Goal: Entertainment & Leisure: Browse casually

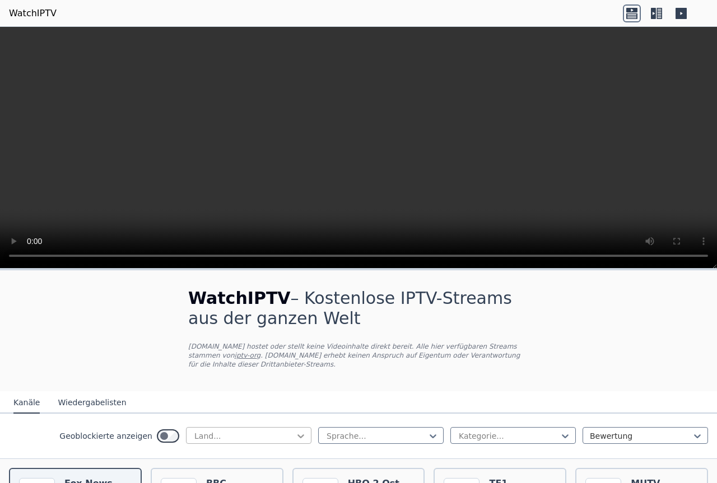
click at [295, 431] on icon at bounding box center [300, 436] width 11 height 11
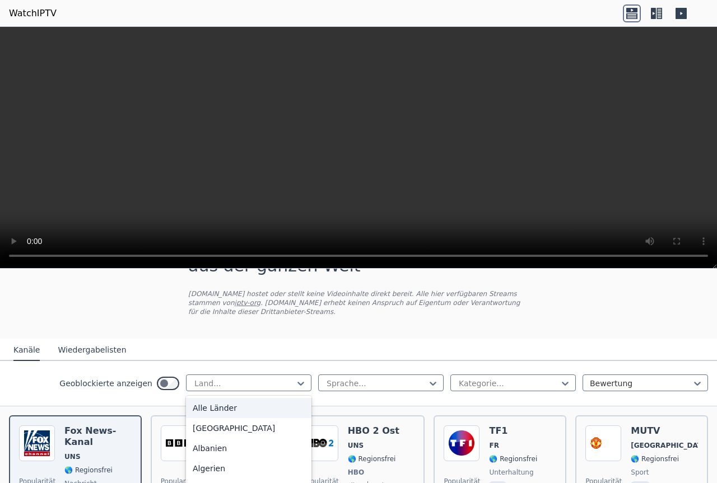
scroll to position [88, 0]
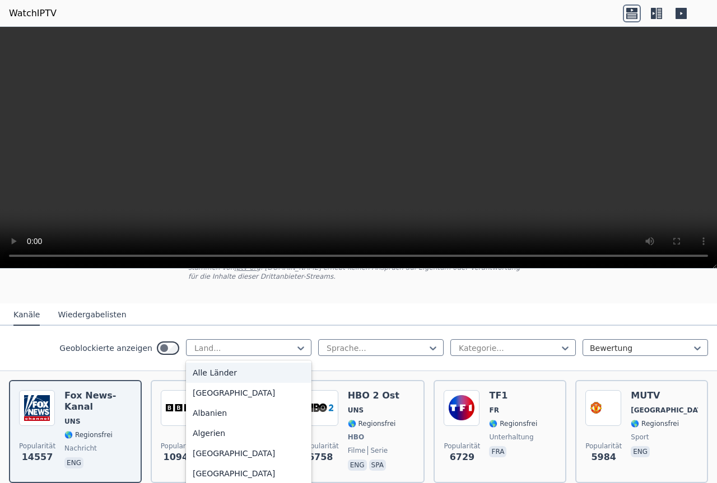
click at [201, 368] on font "Alle Länder" at bounding box center [215, 372] width 44 height 9
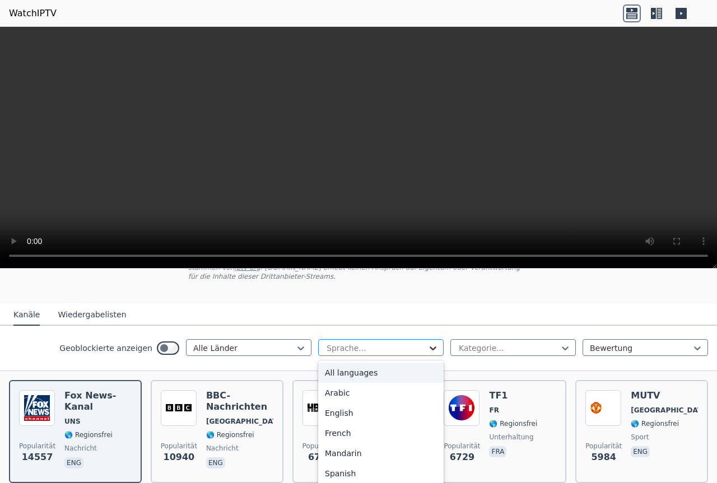
click at [427, 343] on icon at bounding box center [432, 348] width 11 height 11
click at [348, 387] on div "Arabisch" at bounding box center [380, 393] width 125 height 20
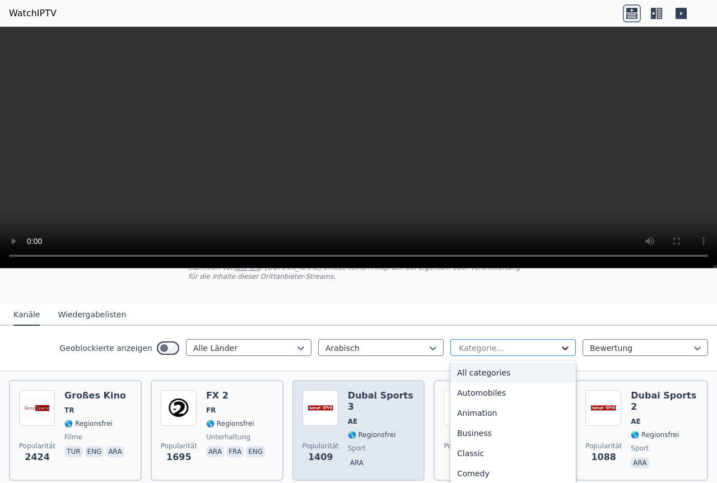
click at [559, 343] on icon at bounding box center [564, 348] width 11 height 11
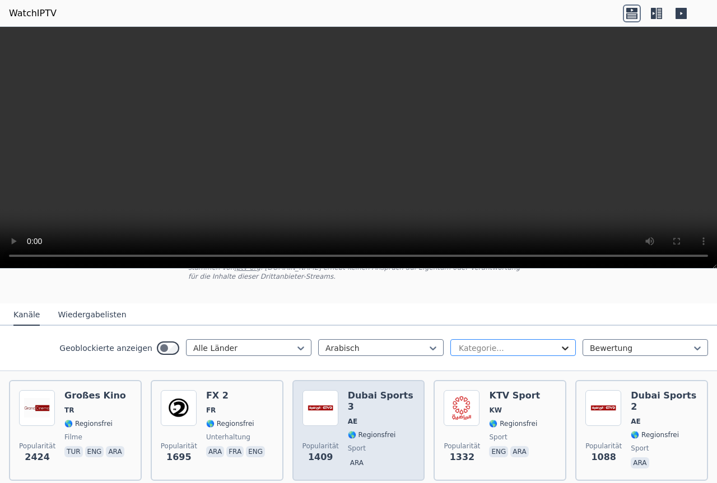
click at [559, 343] on icon at bounding box center [564, 348] width 11 height 11
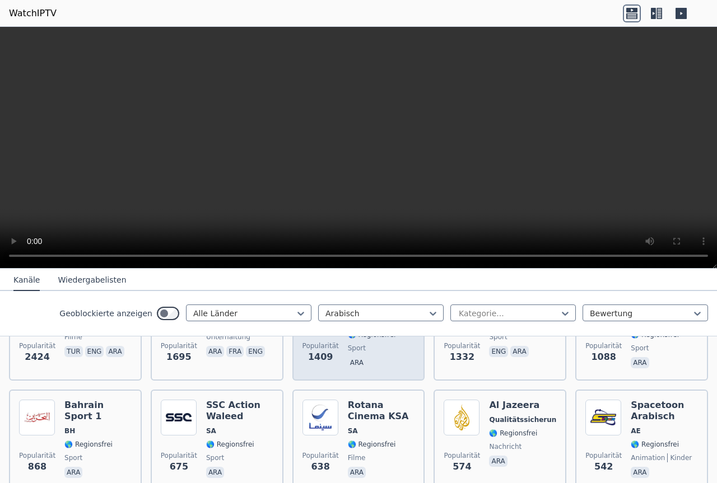
scroll to position [205, 0]
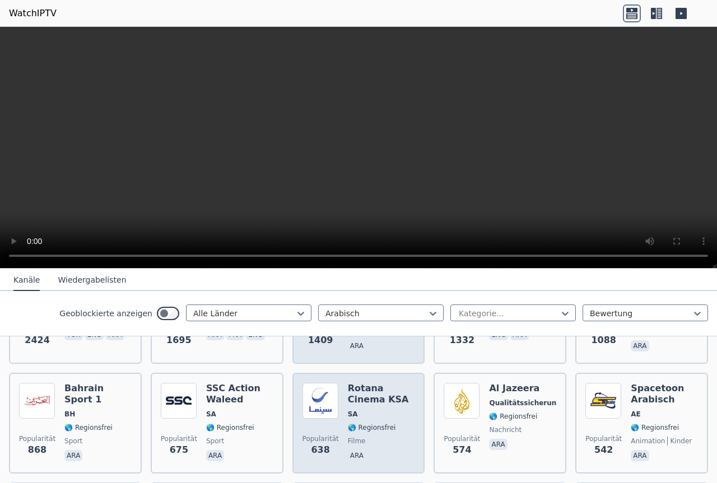
click at [337, 404] on div "Popularität 638 Rotana Cinema KSA SA 🌎 Regionsfrei Filme ara" at bounding box center [358, 423] width 113 height 81
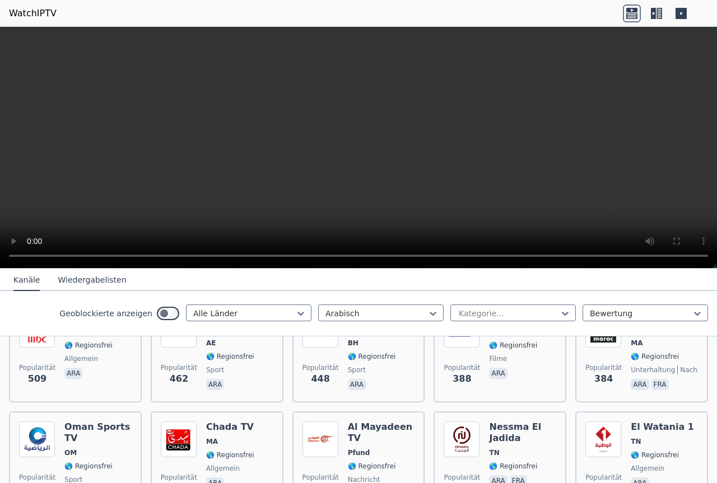
scroll to position [0, 0]
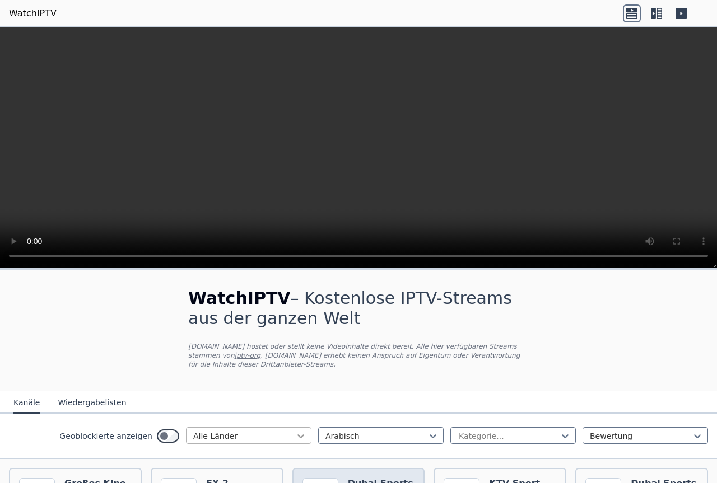
click at [297, 434] on icon at bounding box center [300, 436] width 7 height 4
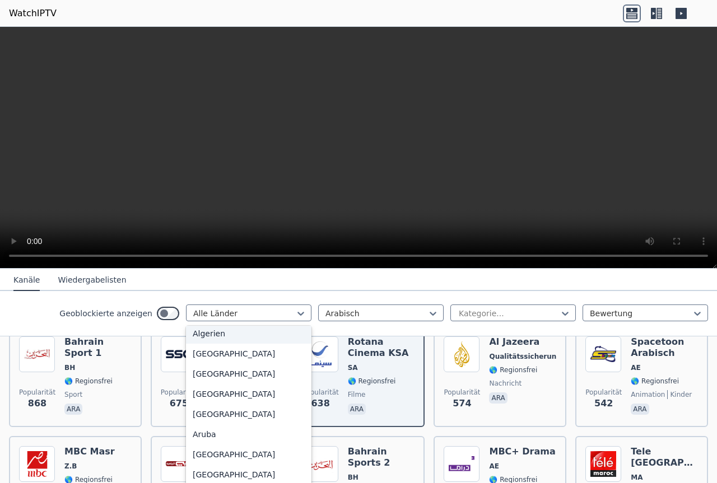
scroll to position [146, 0]
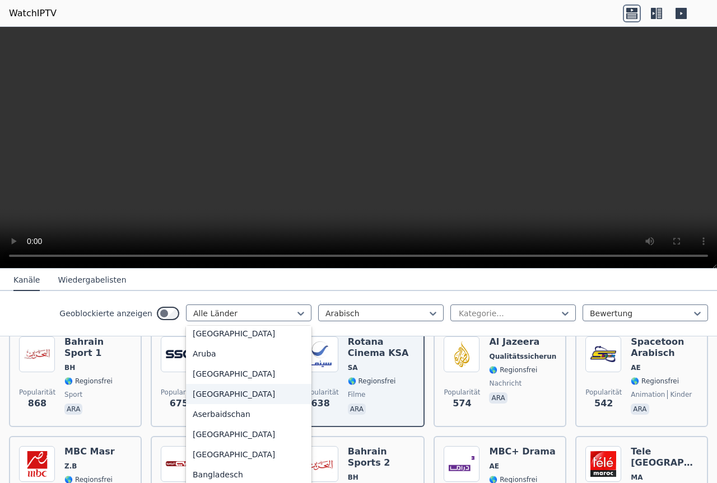
click at [197, 391] on font "Österreich" at bounding box center [234, 394] width 82 height 9
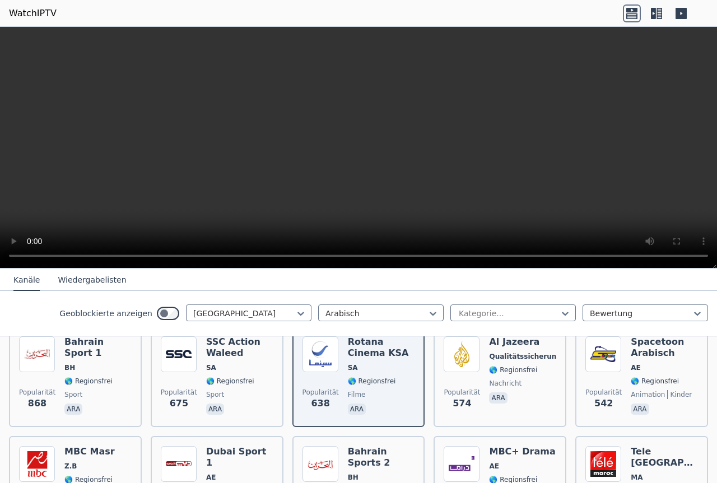
scroll to position [22, 0]
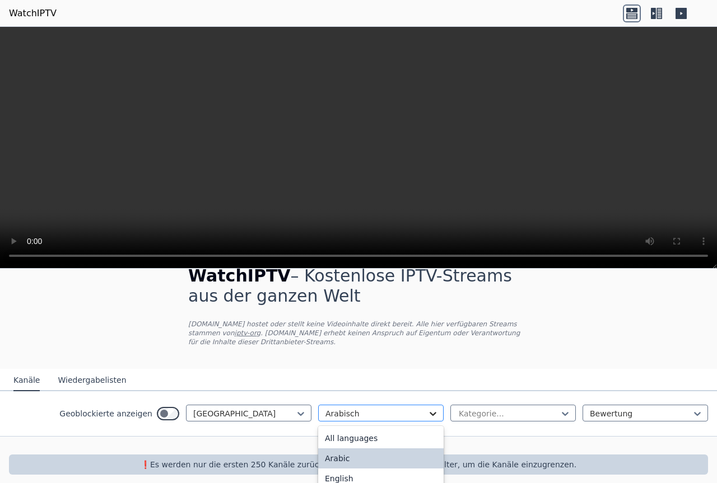
click at [427, 408] on icon at bounding box center [432, 413] width 11 height 11
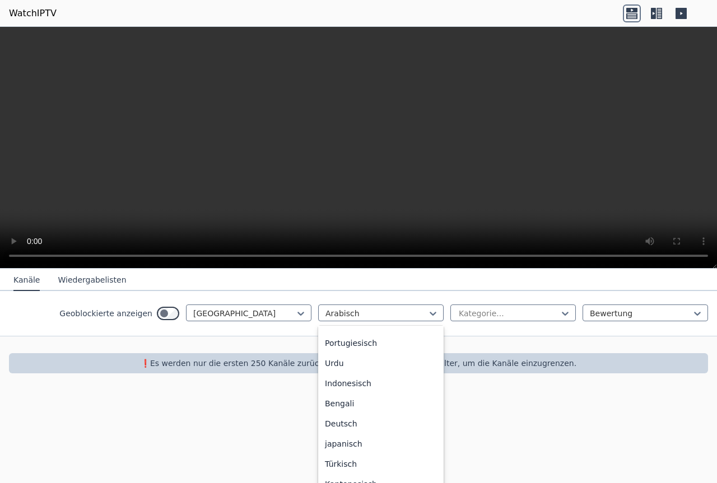
scroll to position [163, 0]
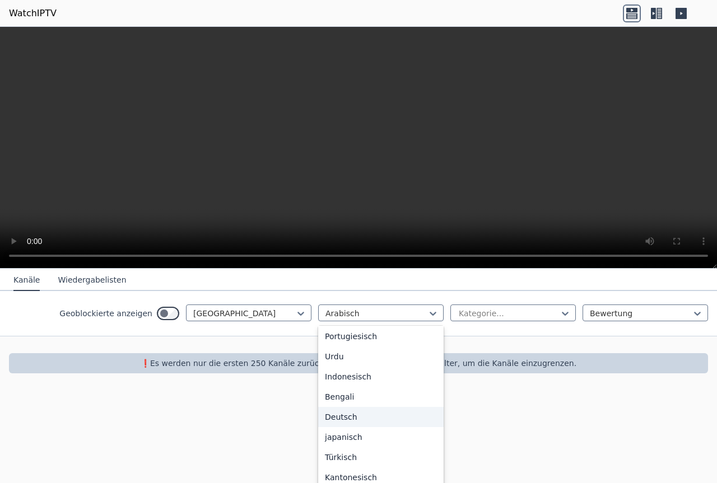
click at [325, 413] on font "Deutsch" at bounding box center [341, 417] width 32 height 9
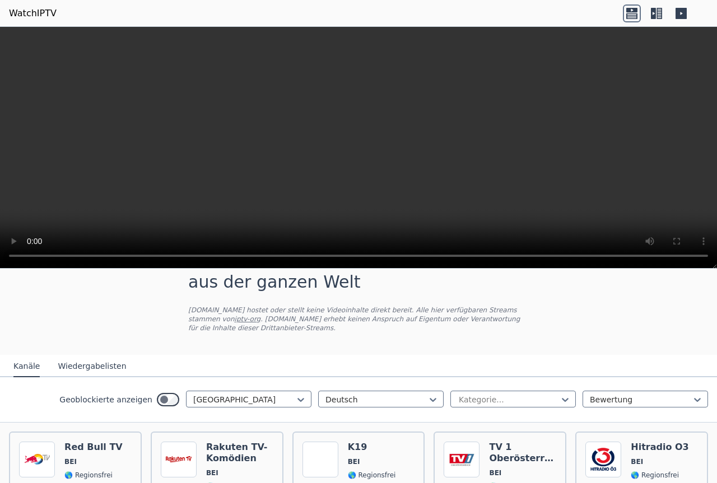
scroll to position [35, 0]
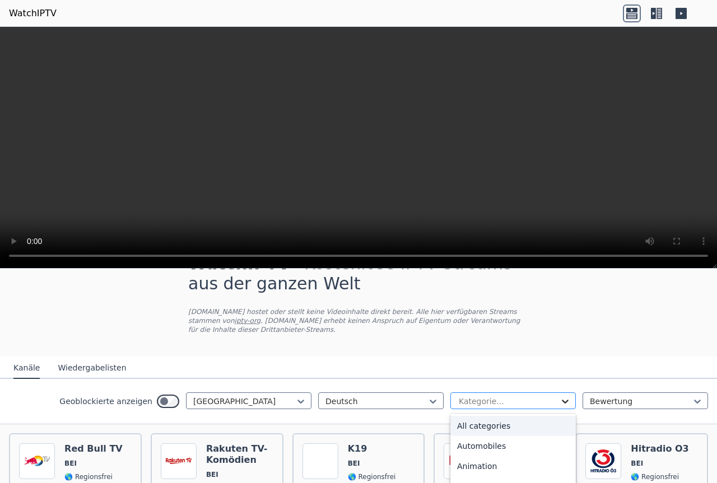
click at [562, 400] on icon at bounding box center [565, 402] width 7 height 4
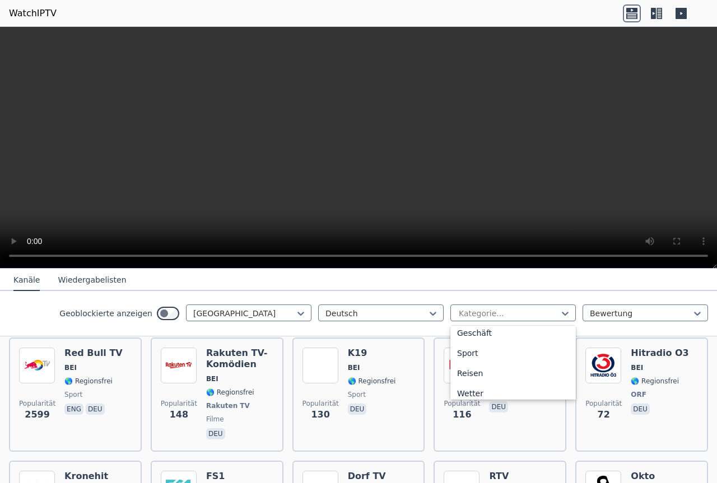
scroll to position [474, 0]
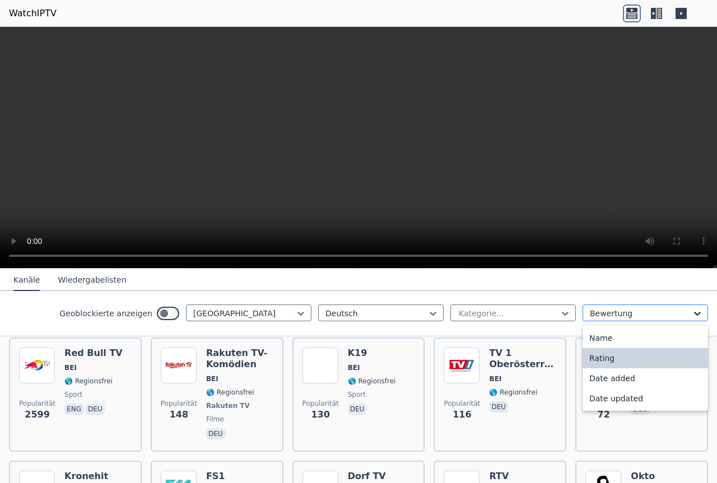
click at [694, 314] on icon at bounding box center [697, 314] width 7 height 4
click at [607, 342] on div "Name" at bounding box center [644, 338] width 125 height 20
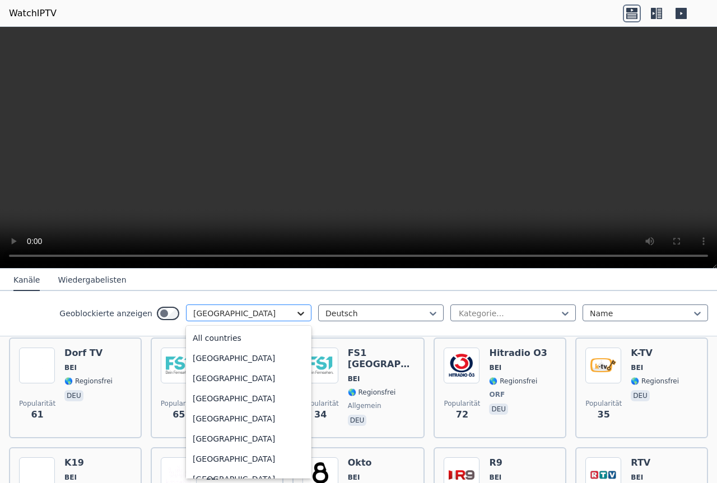
click at [297, 314] on icon at bounding box center [300, 314] width 7 height 4
click at [227, 343] on div "Alle Länder" at bounding box center [248, 338] width 125 height 20
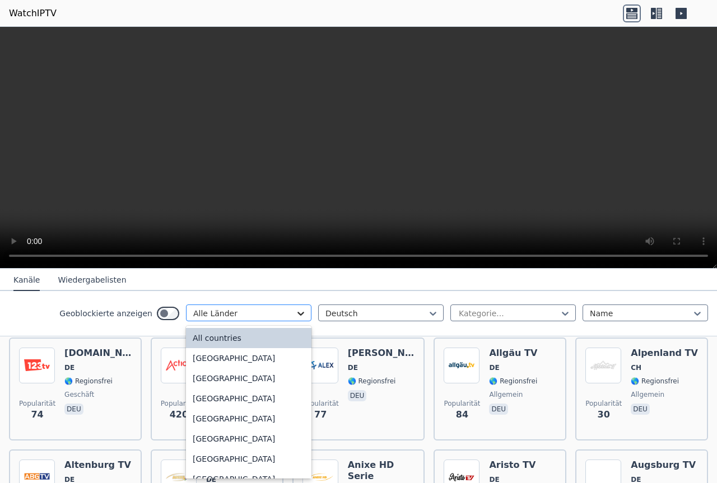
click at [295, 314] on icon at bounding box center [300, 313] width 11 height 11
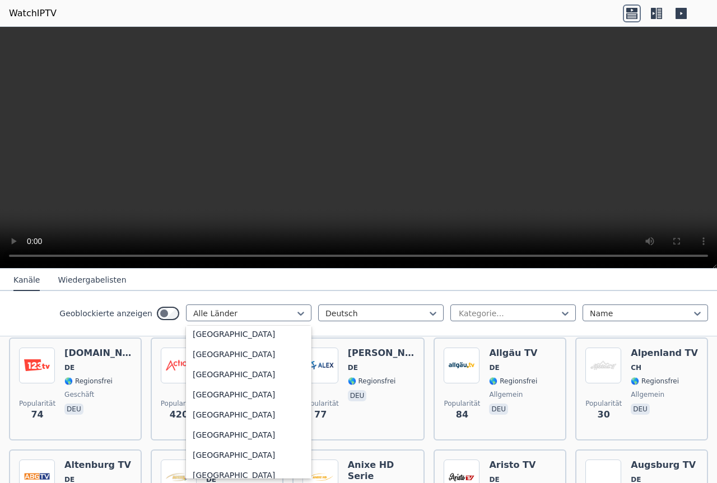
scroll to position [2153, 0]
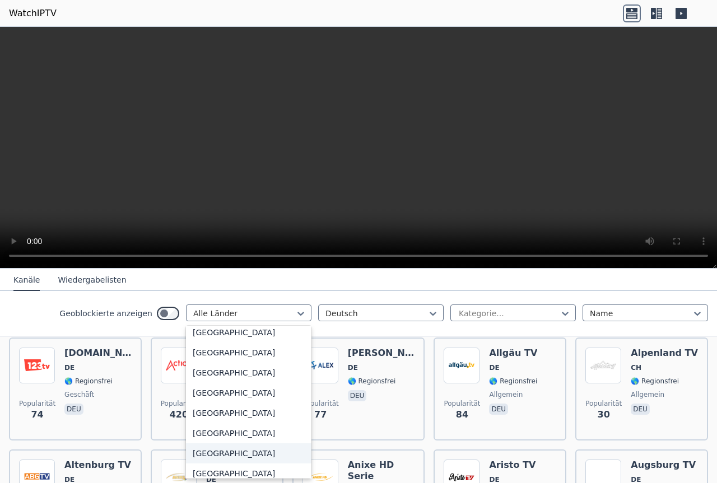
click at [233, 456] on div "Madagaskar" at bounding box center [248, 453] width 125 height 20
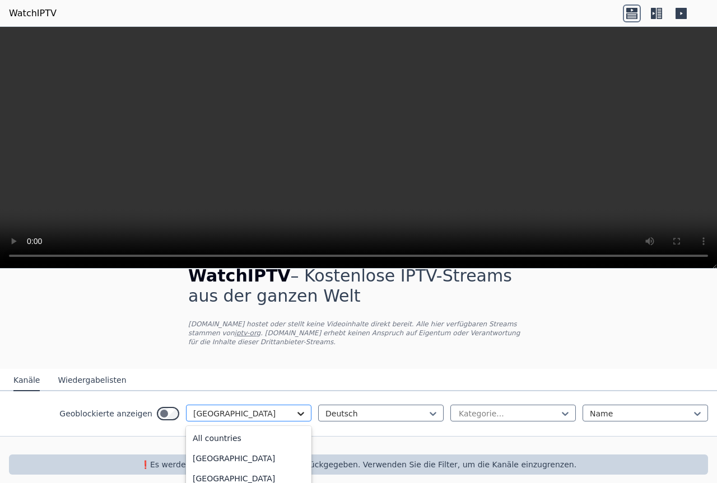
scroll to position [109, 0]
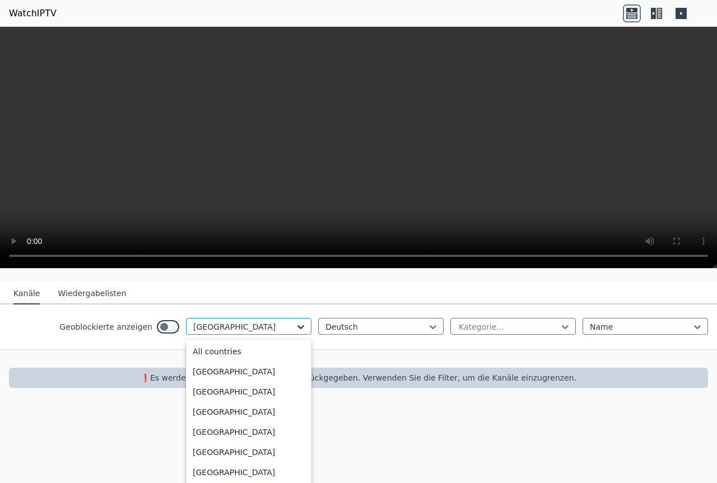
click at [288, 335] on div "option Madagascar, selected. 206 results available. Use Up and Down to choose o…" at bounding box center [248, 326] width 125 height 17
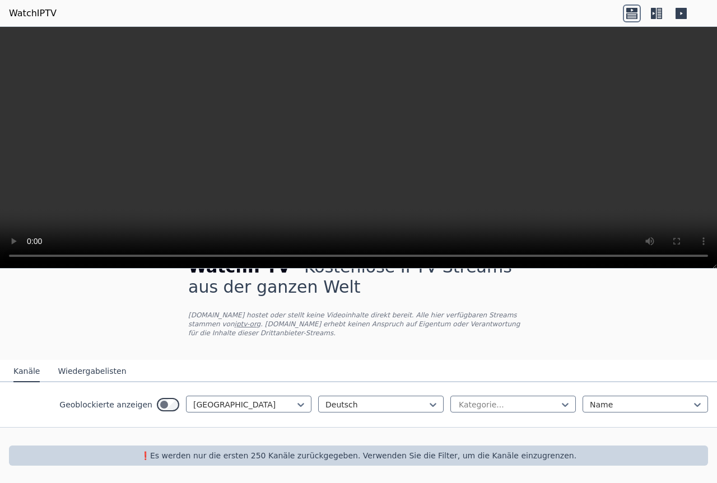
scroll to position [22, 0]
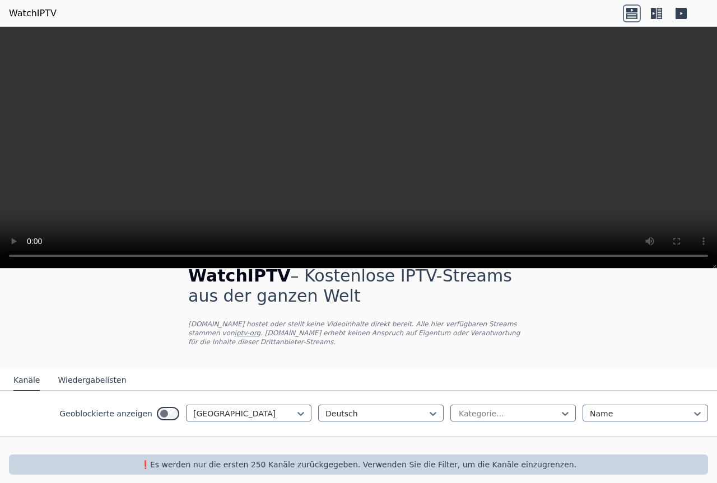
click at [304, 408] on div "WatchIPTV – Kostenlose IPTV-Streams aus der ganzen Welt WatchIPTV.xyz hostet od…" at bounding box center [358, 376] width 717 height 215
click at [297, 412] on icon at bounding box center [300, 414] width 7 height 4
click at [429, 412] on icon at bounding box center [432, 414] width 7 height 4
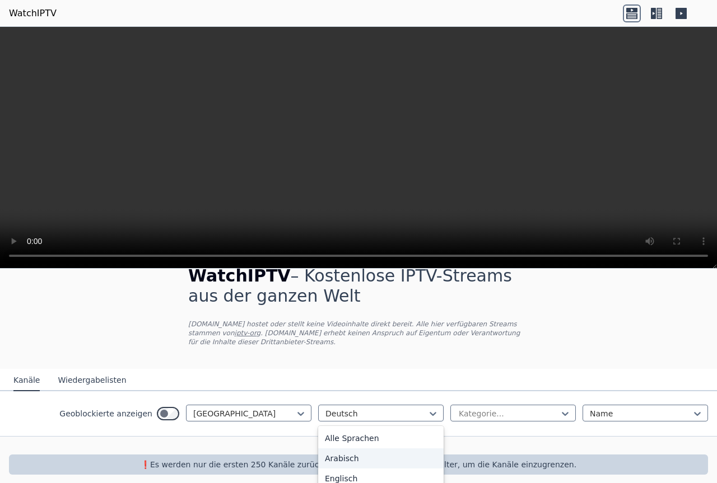
click at [341, 454] on font "Arabisch" at bounding box center [342, 458] width 34 height 9
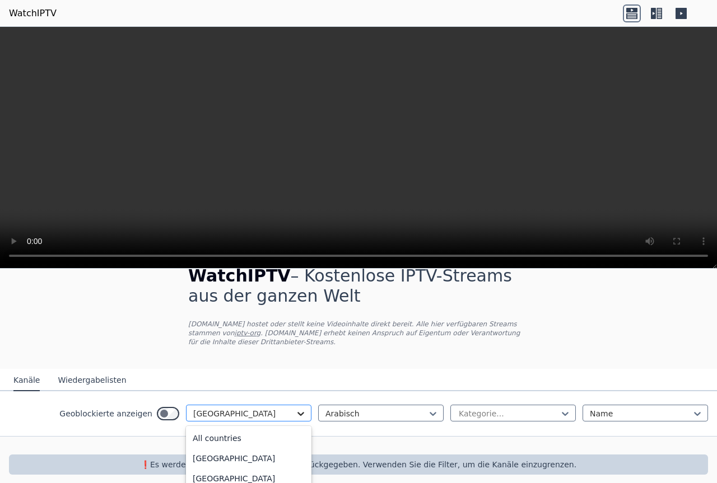
click at [297, 412] on icon at bounding box center [300, 414] width 7 height 4
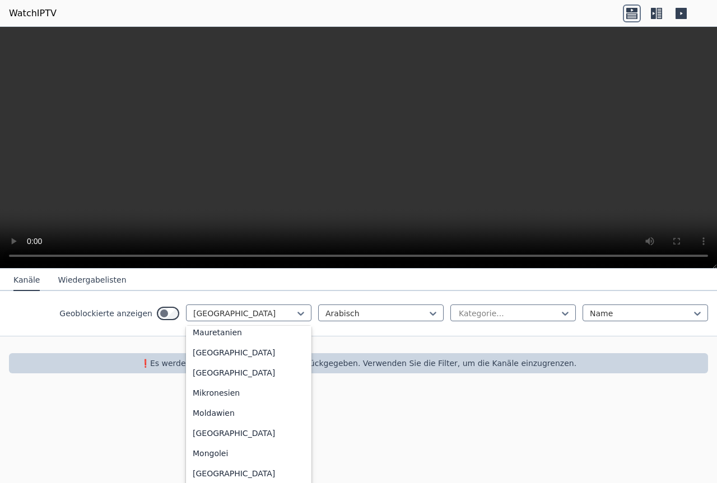
scroll to position [2447, 0]
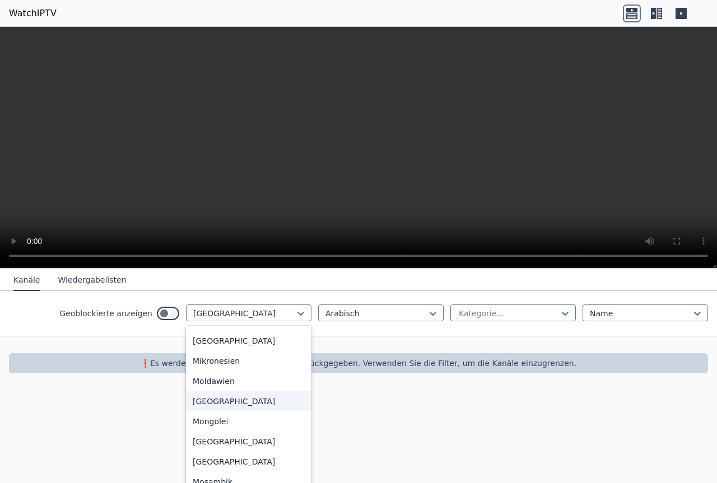
click at [218, 406] on div "Monaco" at bounding box center [248, 401] width 125 height 20
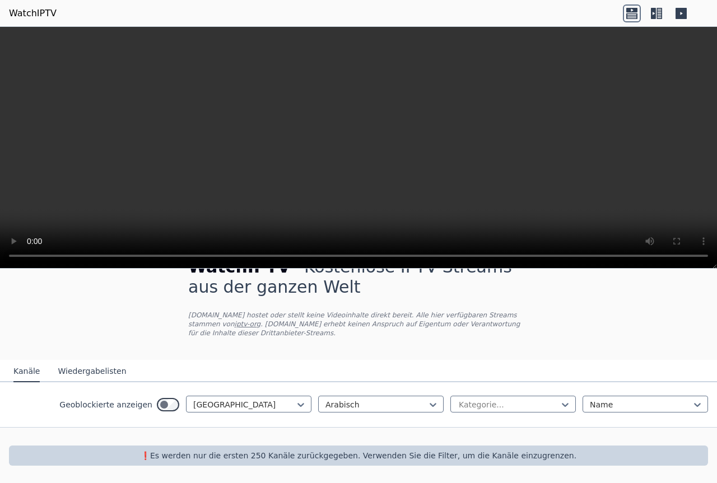
scroll to position [22, 0]
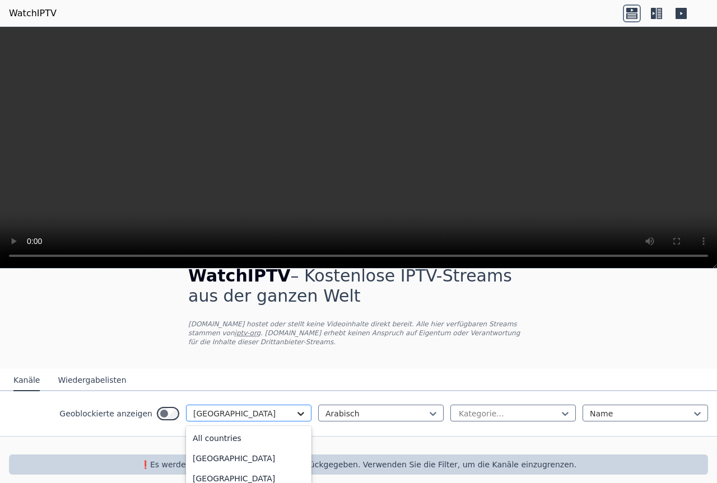
scroll to position [109, 0]
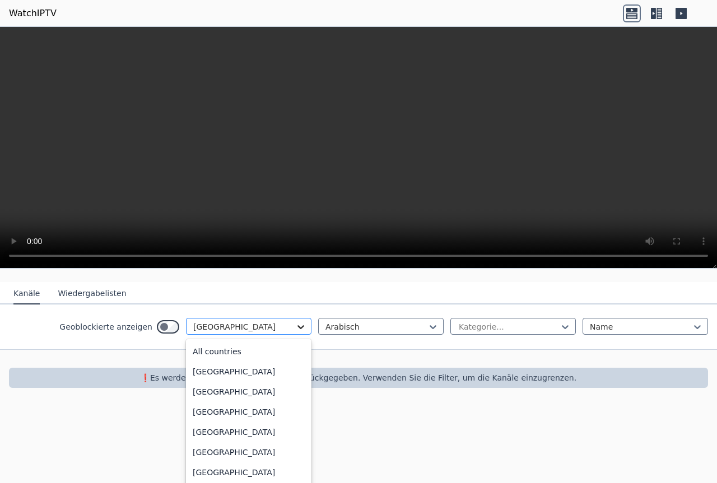
click at [294, 335] on div "option Monaco, selected. 206 results available. Use Up and Down to choose optio…" at bounding box center [248, 326] width 125 height 17
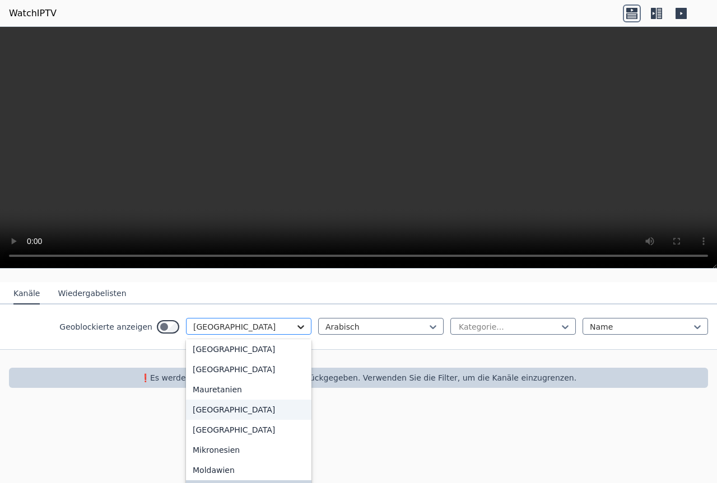
click at [294, 404] on div "Mayotte" at bounding box center [248, 410] width 125 height 20
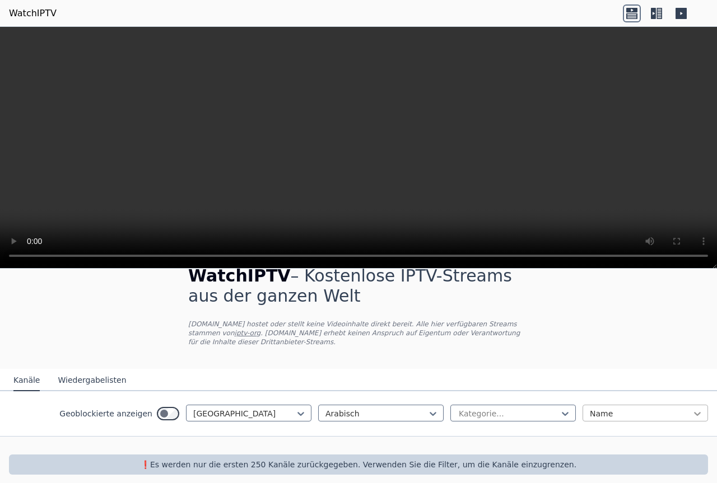
click at [691, 408] on icon at bounding box center [696, 413] width 11 height 11
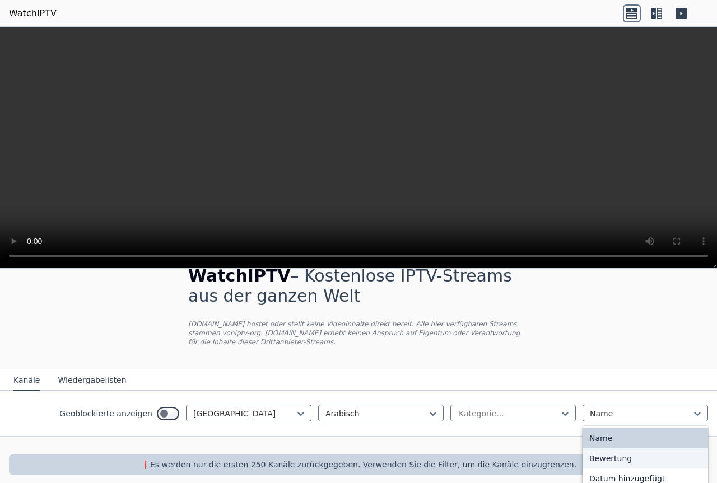
click at [633, 451] on div "Bewertung" at bounding box center [644, 458] width 125 height 20
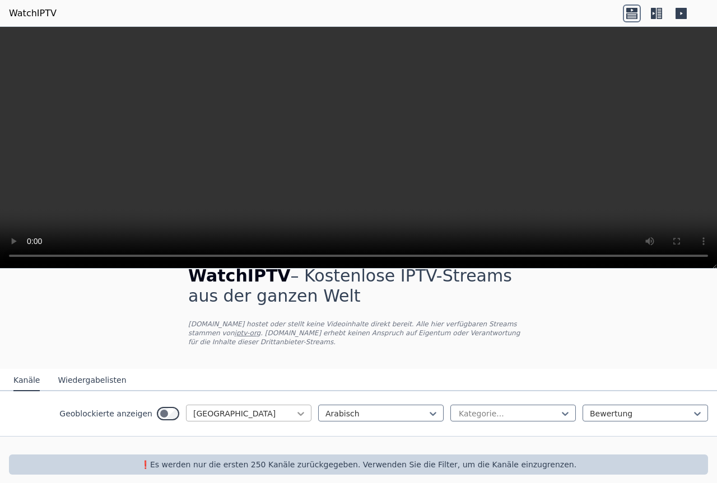
click at [295, 408] on icon at bounding box center [300, 413] width 11 height 11
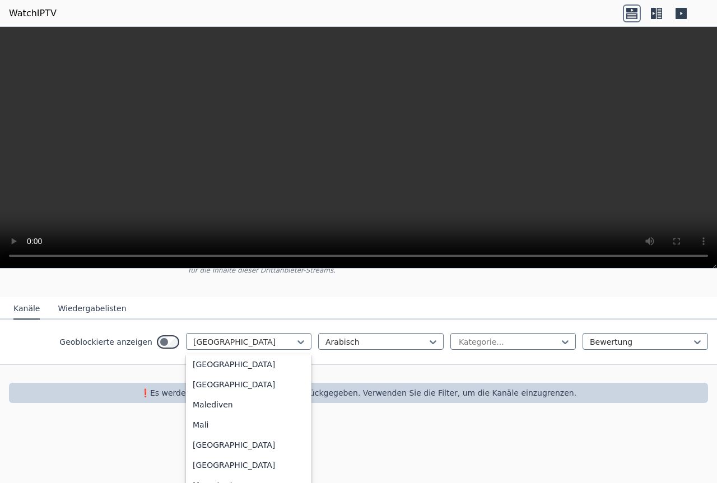
scroll to position [124, 0]
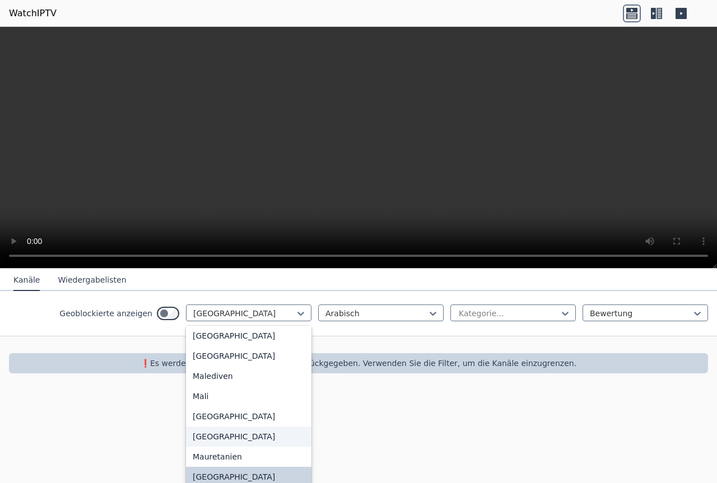
click at [214, 432] on font "Martinique" at bounding box center [234, 436] width 82 height 9
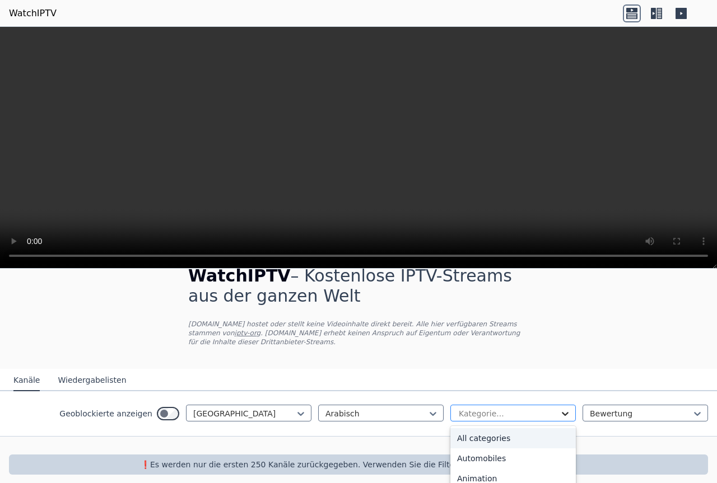
click at [559, 408] on icon at bounding box center [564, 413] width 11 height 11
click at [514, 448] on div "Automobile" at bounding box center [512, 458] width 125 height 20
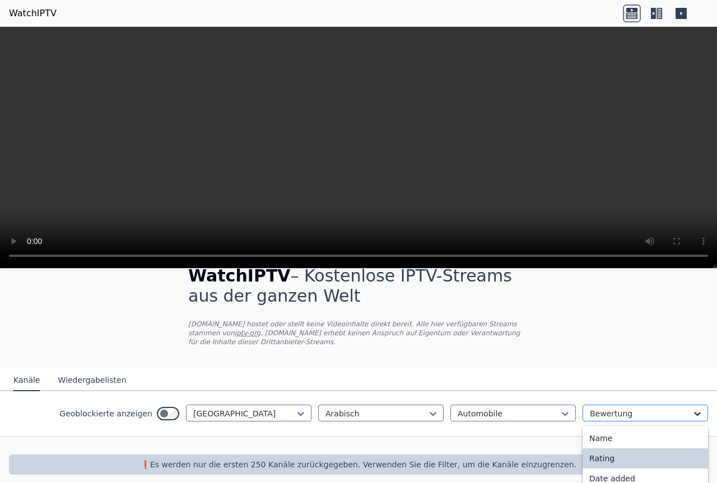
click at [691, 408] on icon at bounding box center [696, 413] width 11 height 11
click at [615, 475] on div "Datum hinzugefügt" at bounding box center [644, 479] width 125 height 20
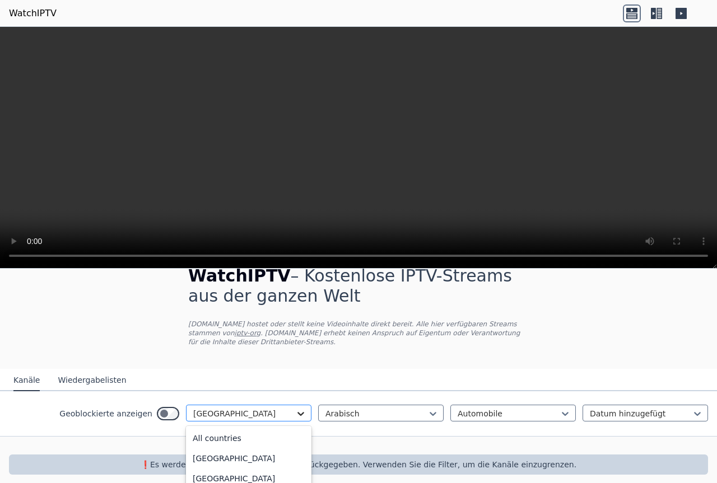
click at [295, 408] on icon at bounding box center [300, 413] width 11 height 11
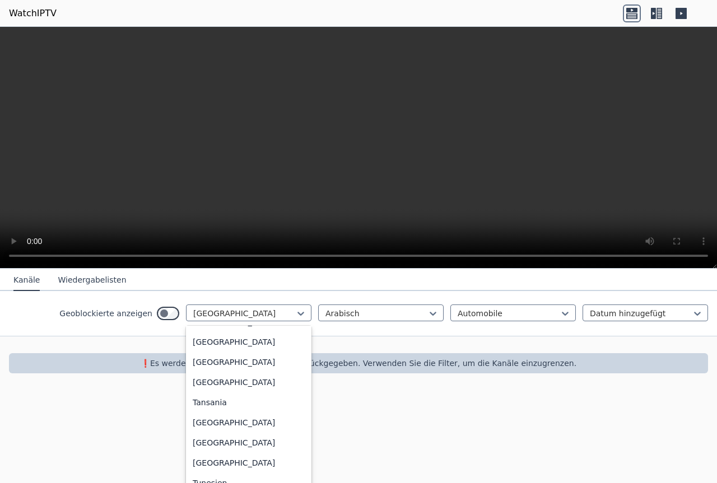
scroll to position [3731, 0]
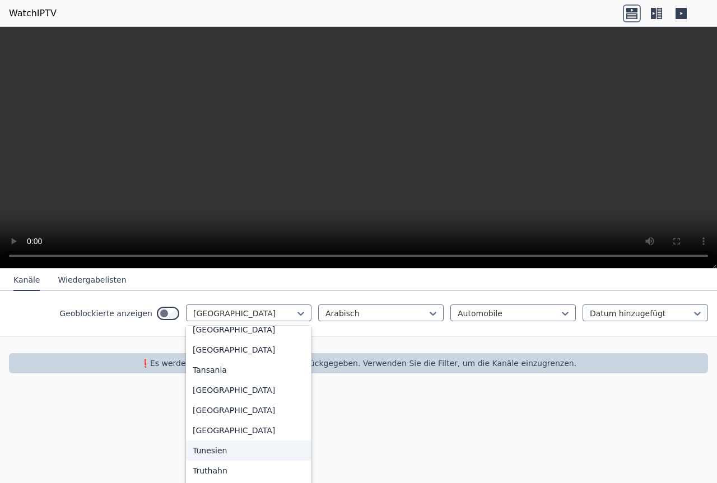
click at [209, 446] on font "Tunesien" at bounding box center [210, 450] width 34 height 9
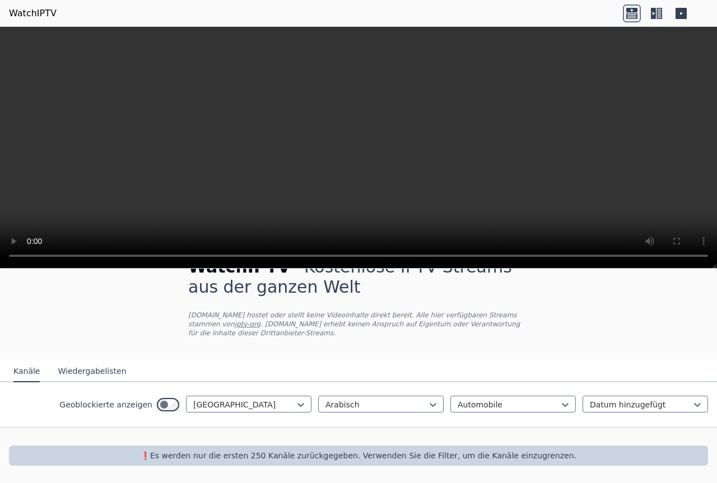
scroll to position [22, 0]
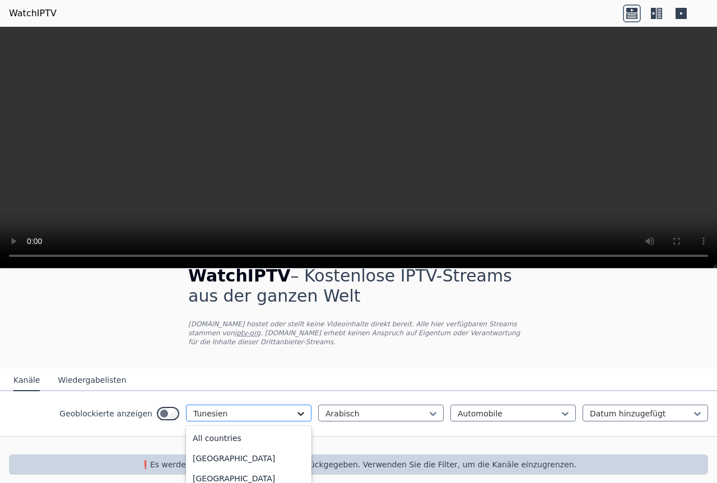
scroll to position [109, 0]
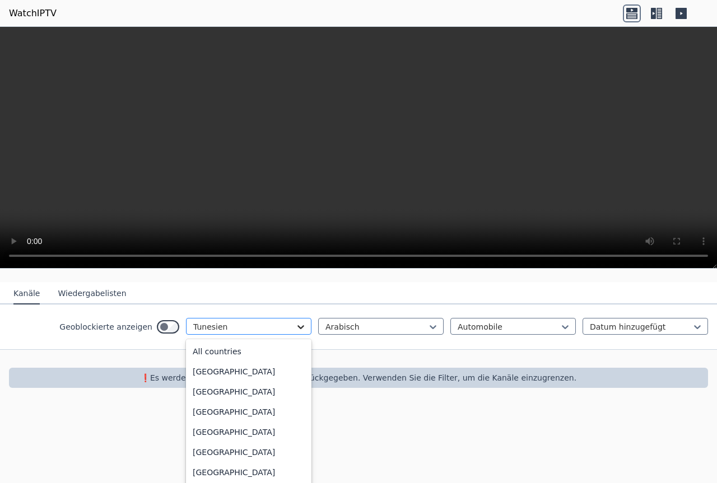
click at [293, 335] on div "option Tunisia, selected. 206 results available. Use Up and Down to choose opti…" at bounding box center [248, 326] width 125 height 17
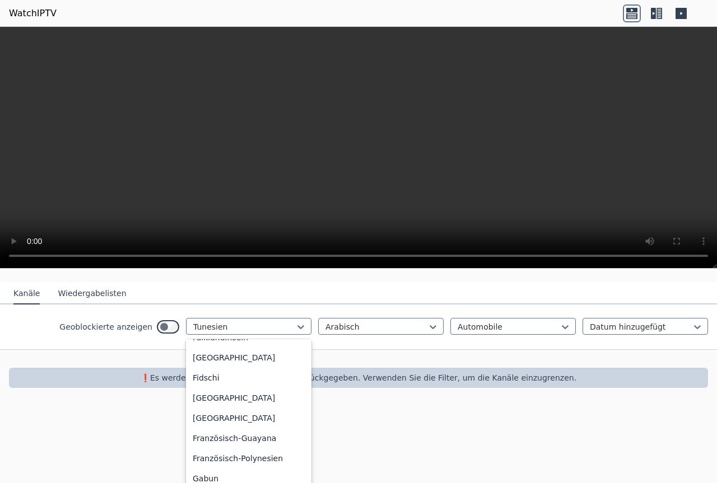
scroll to position [0, 0]
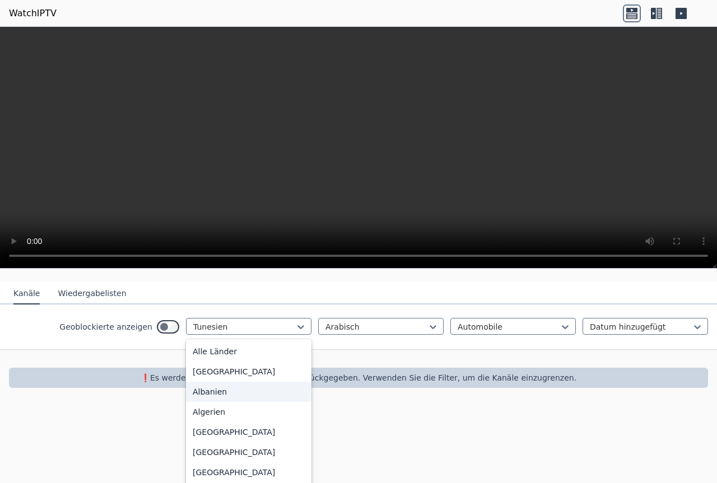
click at [203, 387] on font "Albanien" at bounding box center [210, 391] width 34 height 9
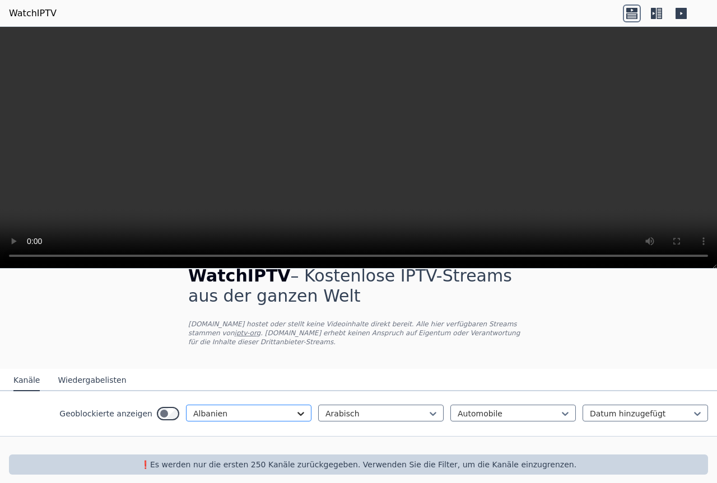
click at [290, 406] on div "option Albania, selected. Albanien" at bounding box center [248, 413] width 125 height 17
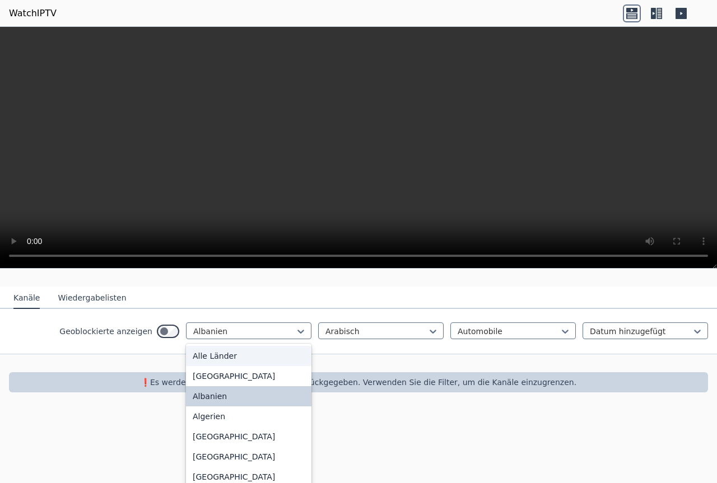
click at [238, 350] on div "Alle Länder" at bounding box center [248, 356] width 125 height 20
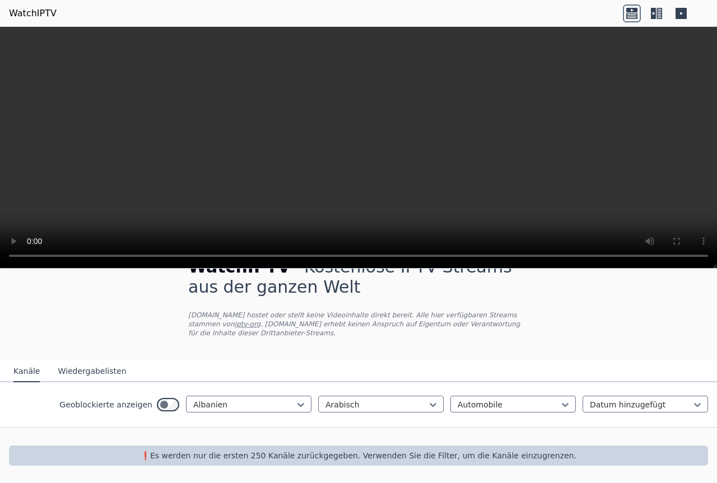
scroll to position [22, 0]
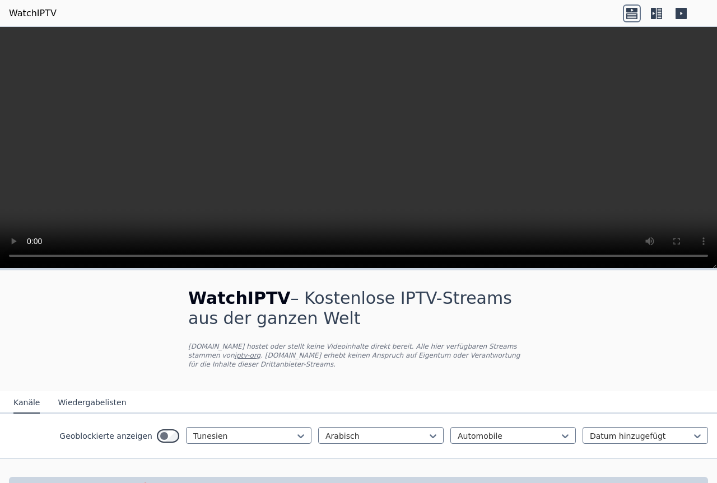
click at [58, 398] on font "Wiedergabelisten" at bounding box center [92, 402] width 68 height 9
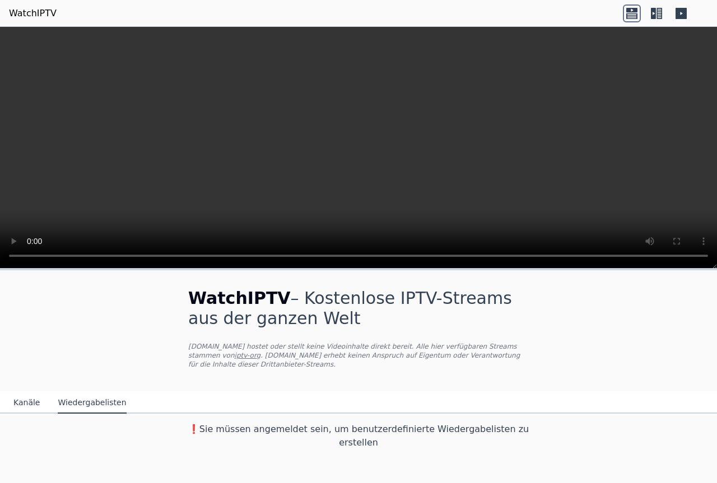
click at [25, 398] on font "Kanäle" at bounding box center [26, 402] width 26 height 9
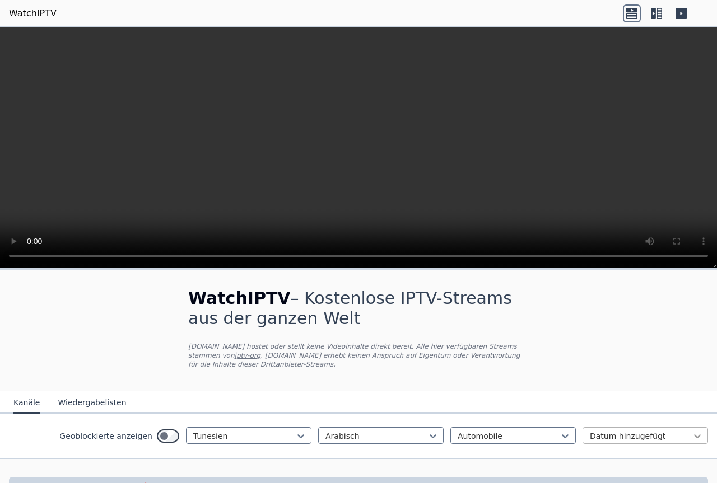
click at [691, 431] on icon at bounding box center [696, 436] width 11 height 11
click at [593, 476] on font "Bewertung" at bounding box center [610, 480] width 43 height 9
click at [562, 434] on icon at bounding box center [565, 436] width 7 height 4
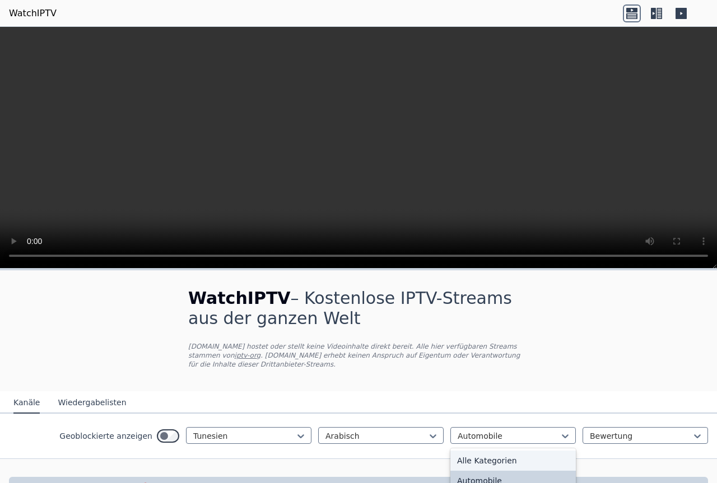
click at [490, 459] on div "Alle Kategorien" at bounding box center [512, 461] width 125 height 20
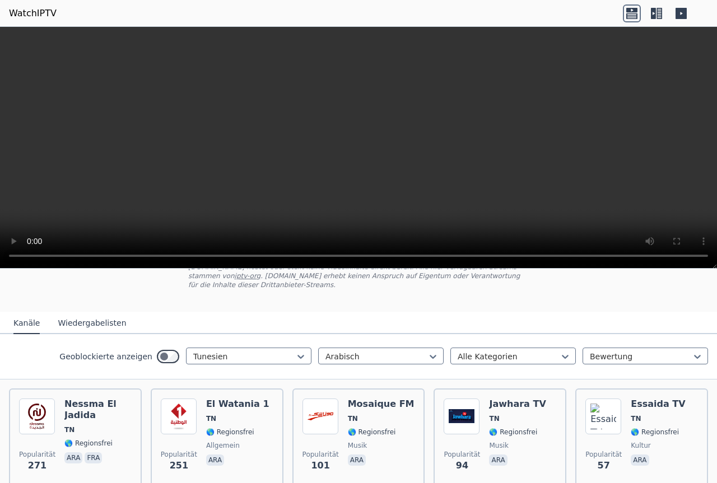
scroll to position [123, 0]
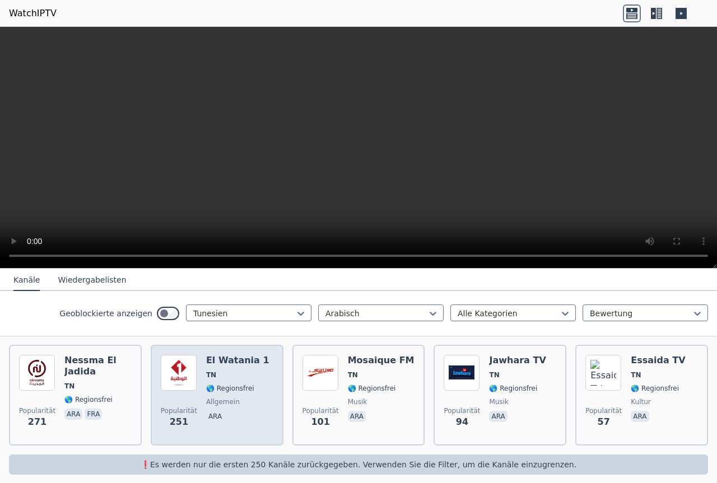
click at [241, 398] on span "allgemein" at bounding box center [237, 402] width 63 height 9
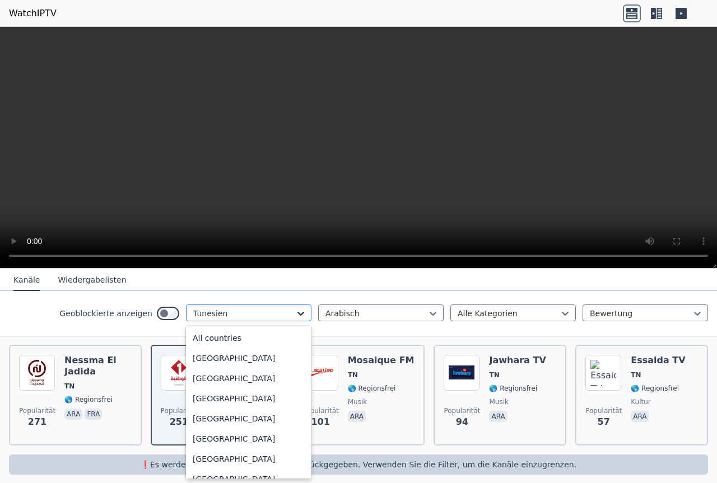
click at [297, 315] on icon at bounding box center [300, 314] width 7 height 4
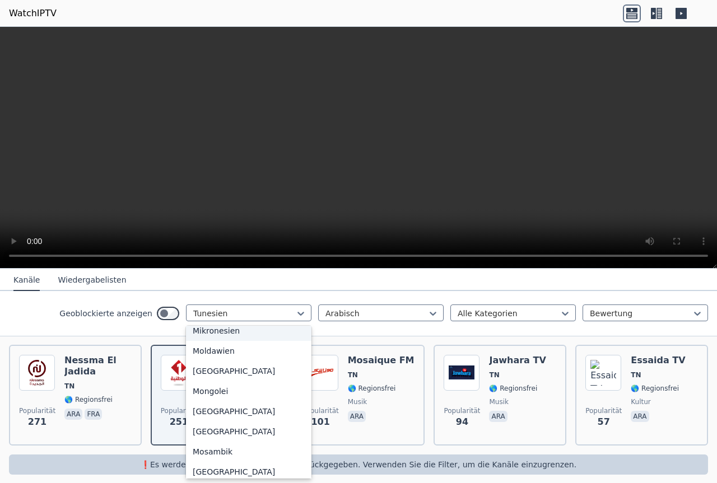
scroll to position [2514, 0]
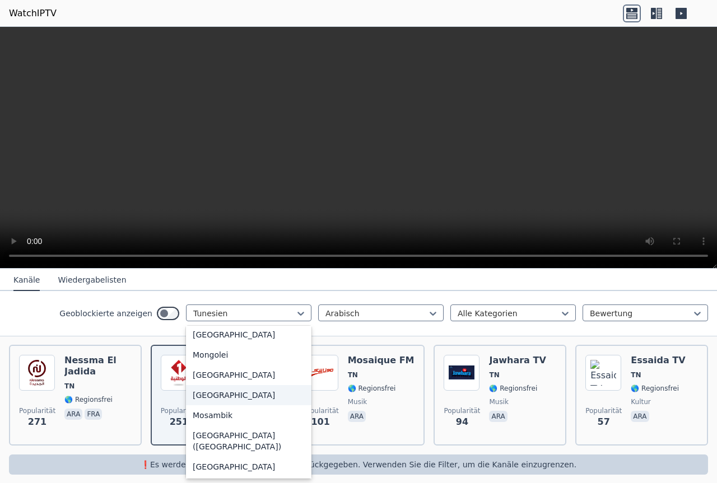
click at [197, 395] on font "Marokko" at bounding box center [234, 395] width 82 height 9
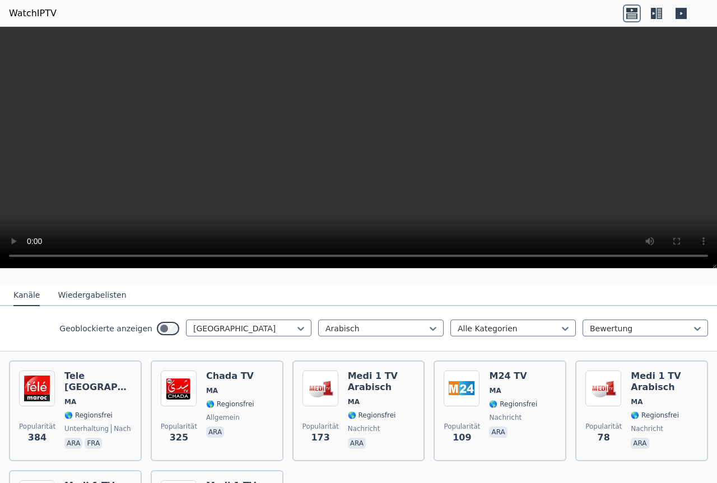
scroll to position [104, 0]
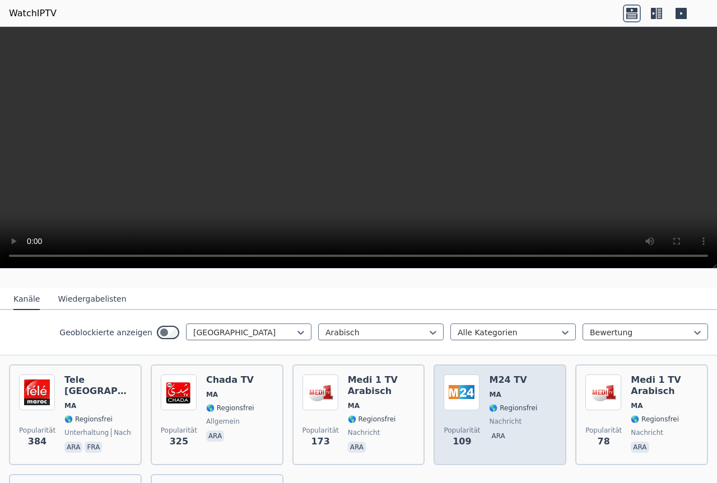
click at [489, 406] on div "M24 TV MA 🌎 Regionsfrei Nachricht ara" at bounding box center [513, 415] width 48 height 81
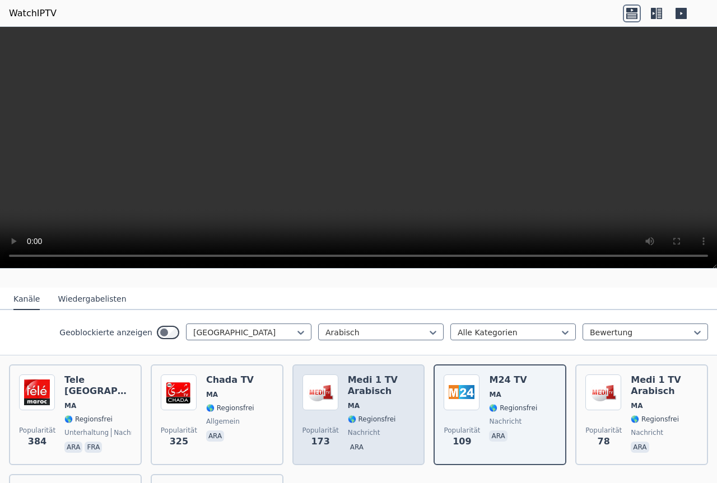
click at [352, 415] on font "🌎 Regionsfrei" at bounding box center [372, 419] width 48 height 8
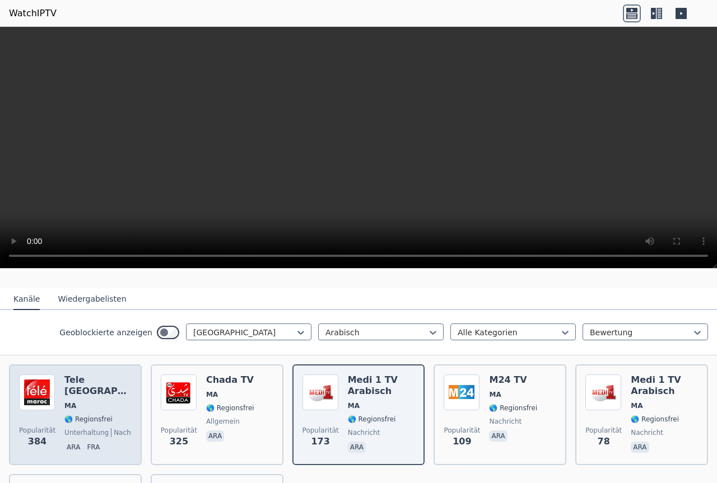
click at [34, 400] on img at bounding box center [37, 393] width 36 height 36
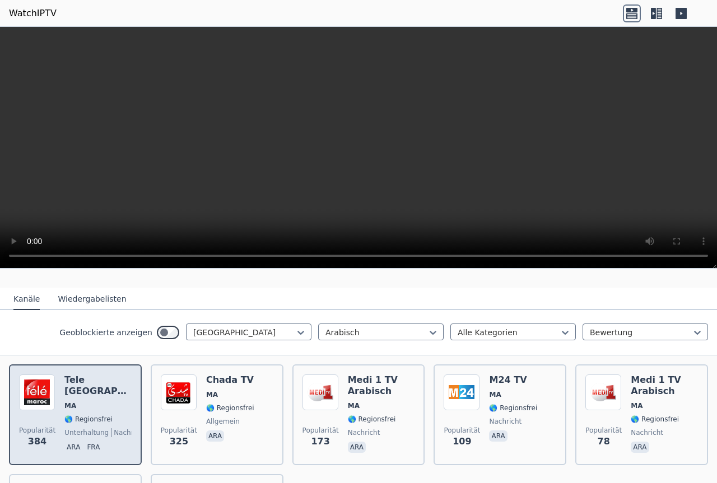
click at [34, 400] on img at bounding box center [37, 393] width 36 height 36
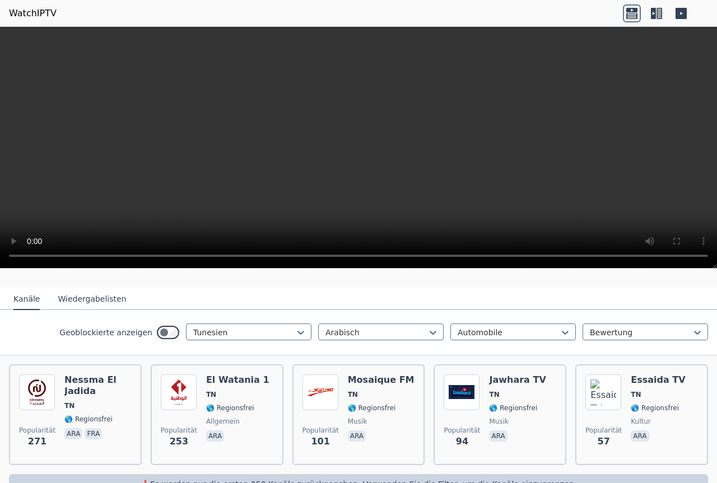
scroll to position [22, 0]
